Goal: Find specific page/section: Find specific page/section

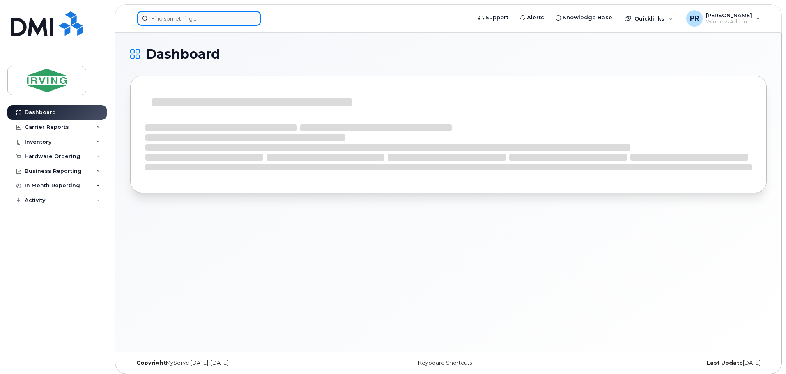
click at [183, 20] on input at bounding box center [199, 18] width 124 height 15
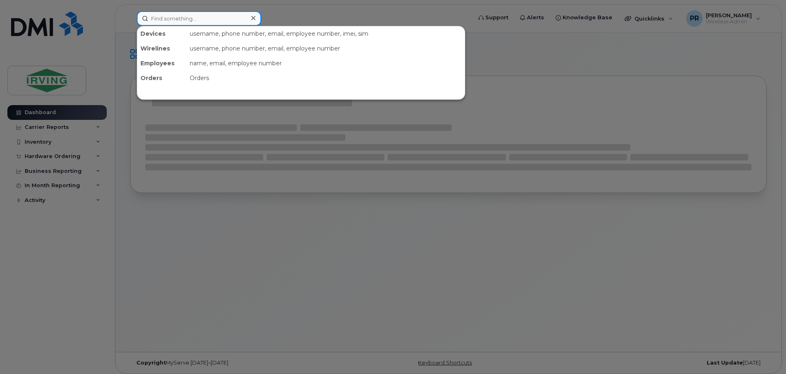
paste input "5062690908"
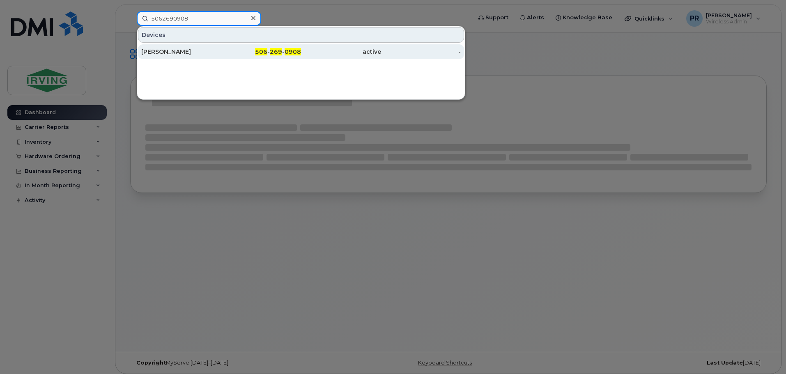
type input "5062690908"
click at [183, 50] on div "[PERSON_NAME]" at bounding box center [181, 52] width 80 height 8
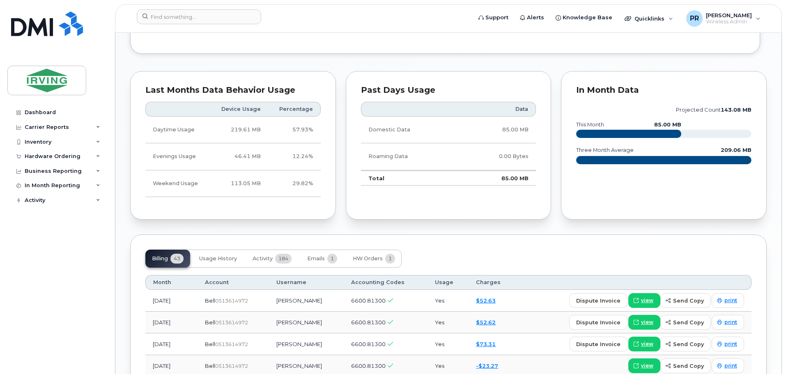
scroll to position [821, 0]
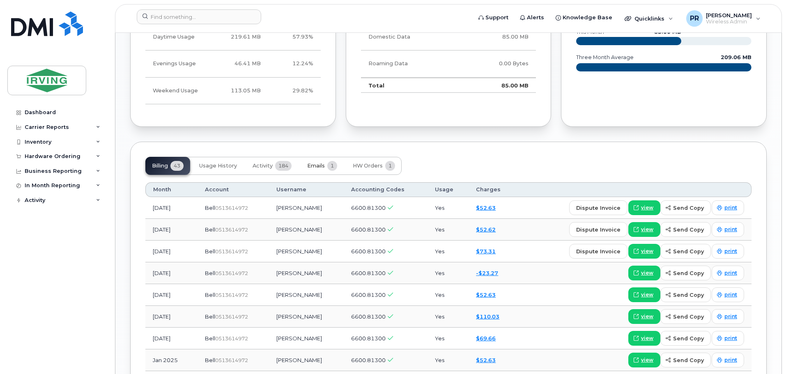
click at [319, 163] on span "Emails" at bounding box center [316, 166] width 18 height 7
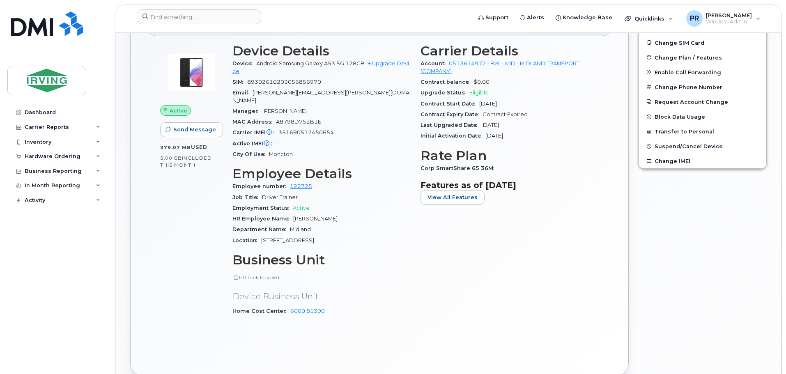
scroll to position [246, 0]
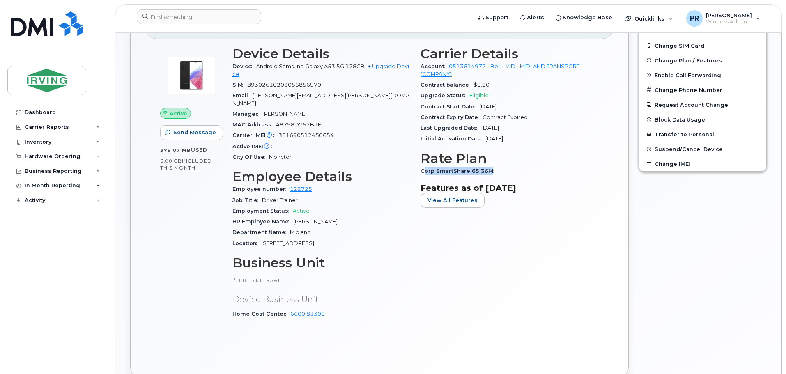
drag, startPoint x: 426, startPoint y: 171, endPoint x: 497, endPoint y: 171, distance: 71.5
click at [497, 171] on div "Corp SmartShare 65 36M" at bounding box center [510, 171] width 178 height 11
